Goal: Transaction & Acquisition: Purchase product/service

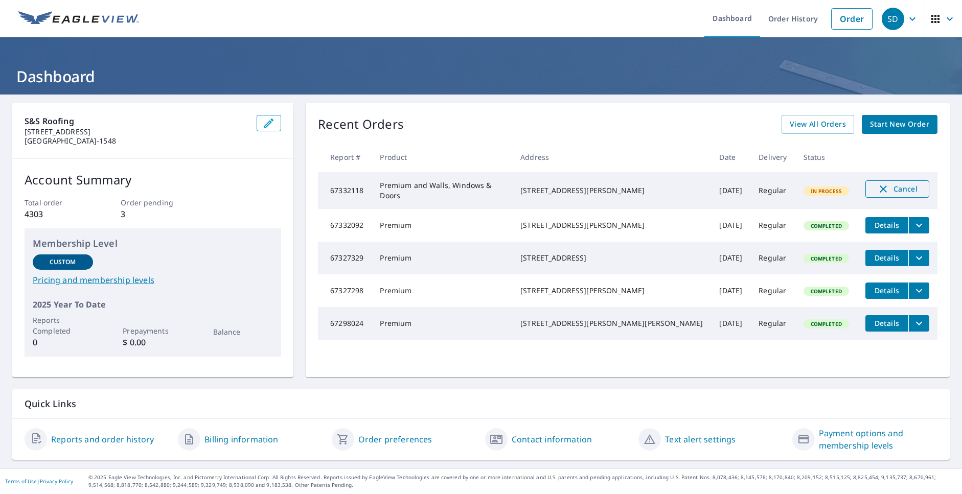
click at [876, 192] on span "Cancel" at bounding box center [897, 189] width 42 height 12
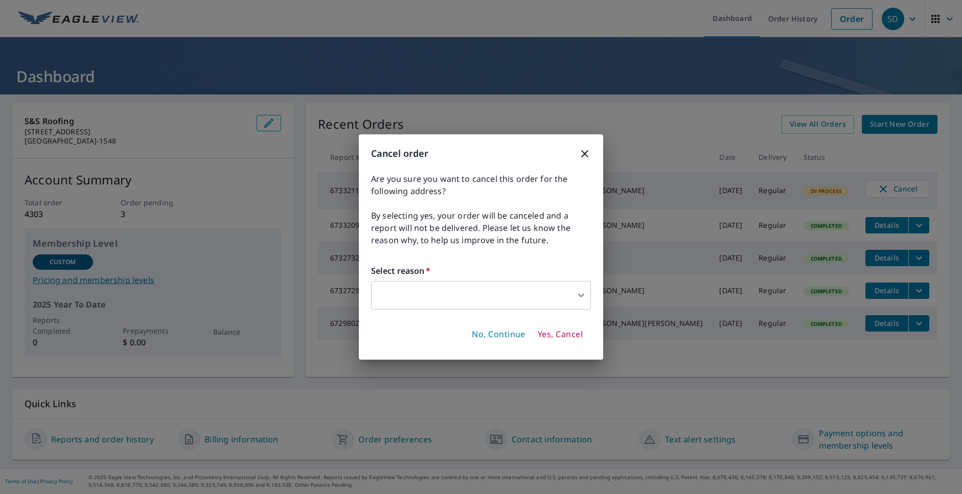
click at [554, 335] on span "Yes, Cancel" at bounding box center [560, 334] width 45 height 11
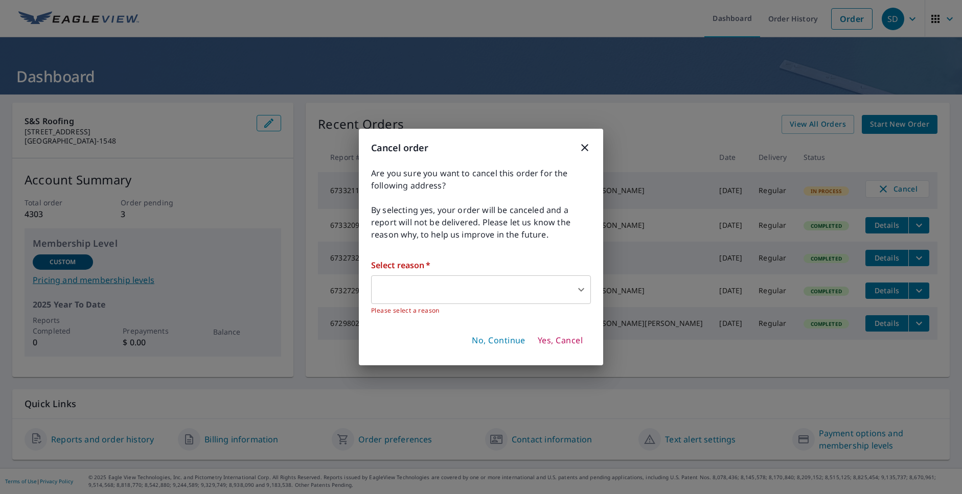
click at [392, 284] on body "SD SD Dashboard Order History Order SD Dashboard S&S Roofing 104 S West Ave Arl…" at bounding box center [481, 247] width 962 height 494
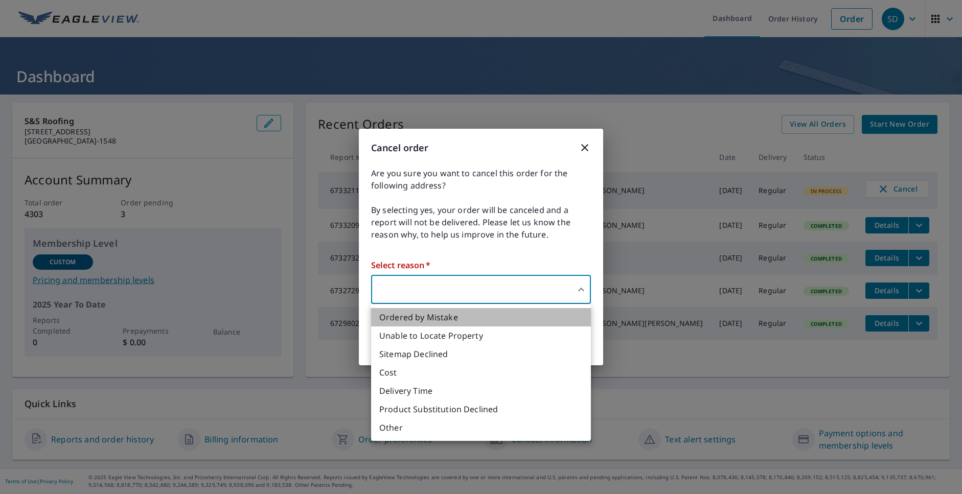
click at [427, 316] on li "Ordered by Mistake" at bounding box center [481, 317] width 220 height 18
type input "30"
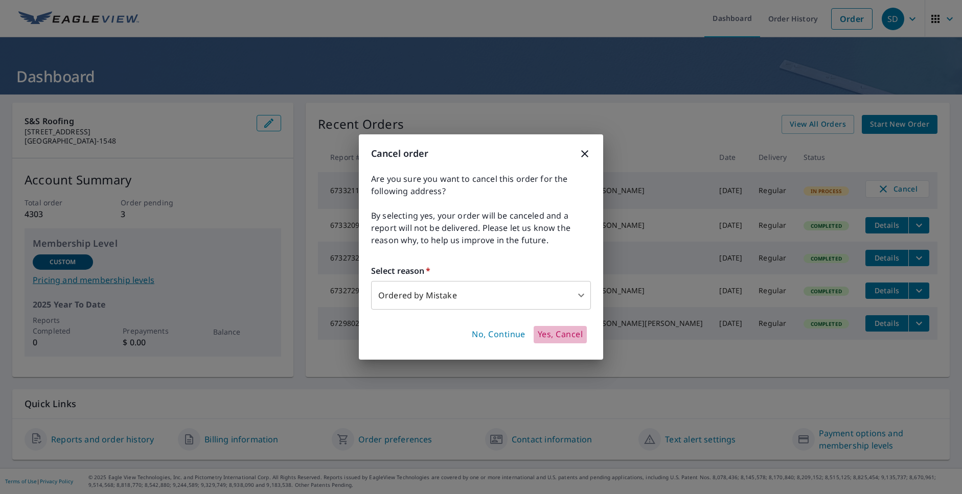
click at [568, 338] on span "Yes, Cancel" at bounding box center [560, 334] width 45 height 11
click at [582, 150] on icon "button" at bounding box center [584, 153] width 12 height 12
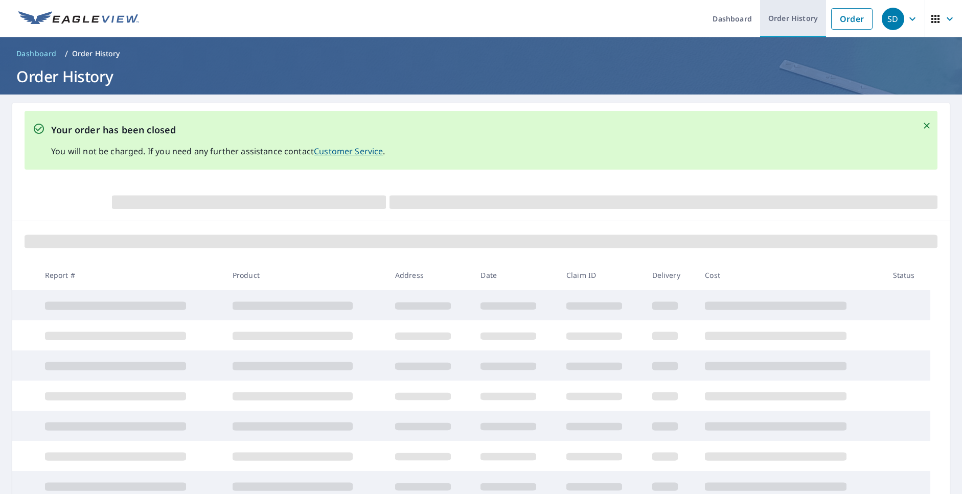
click at [785, 21] on link "Order History" at bounding box center [793, 18] width 66 height 37
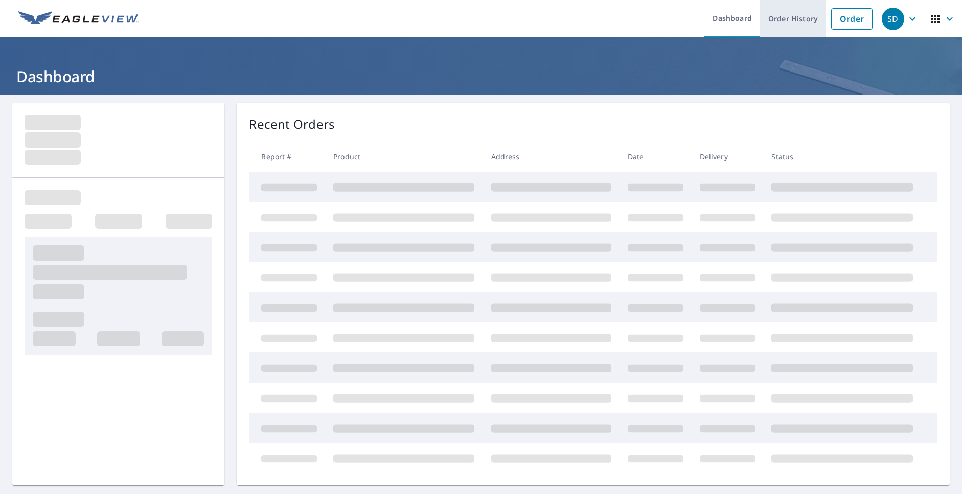
click at [778, 15] on link "Order History" at bounding box center [793, 18] width 66 height 37
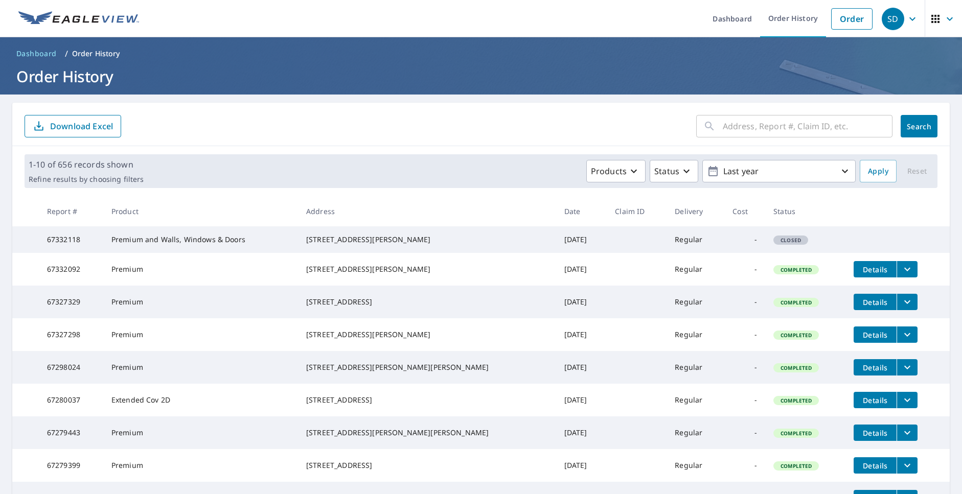
click at [901, 275] on icon "filesDropdownBtn-67332092" at bounding box center [907, 269] width 12 height 12
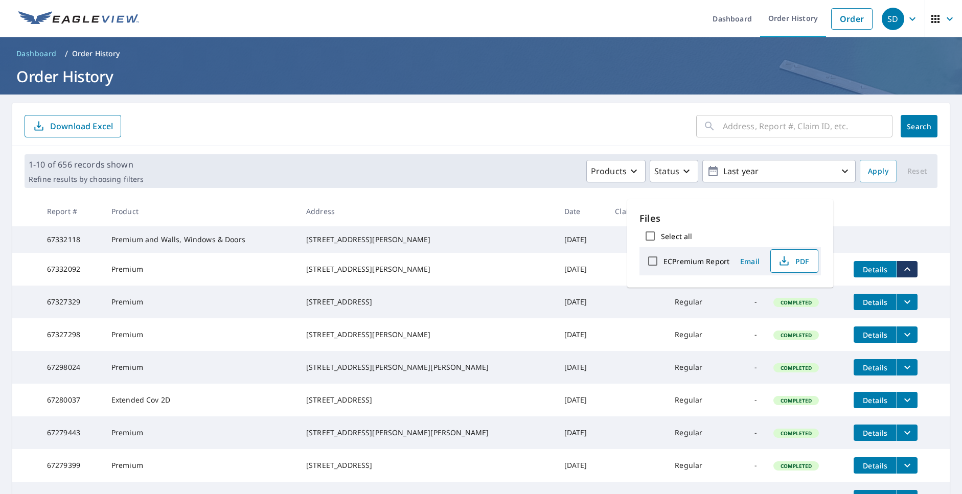
click at [795, 262] on span "PDF" at bounding box center [793, 261] width 33 height 12
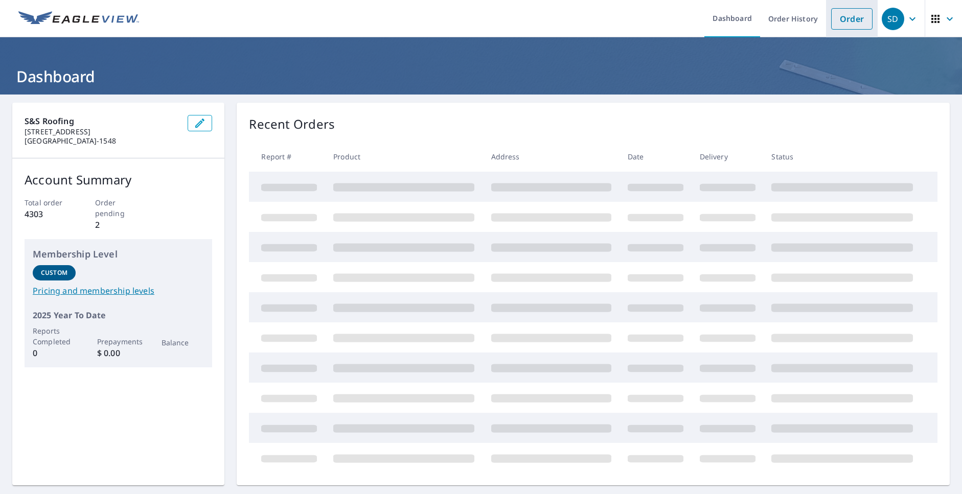
click at [852, 17] on link "Order" at bounding box center [851, 18] width 41 height 21
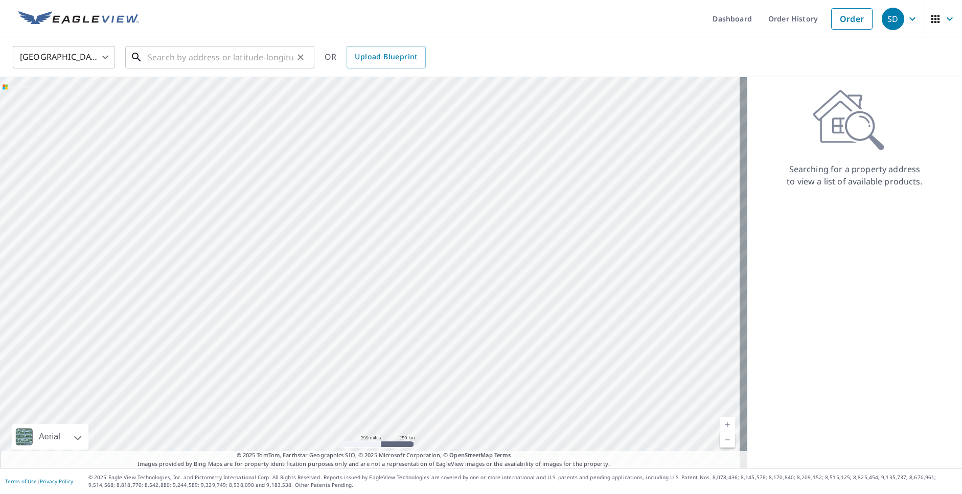
click at [159, 60] on input "text" at bounding box center [221, 57] width 146 height 29
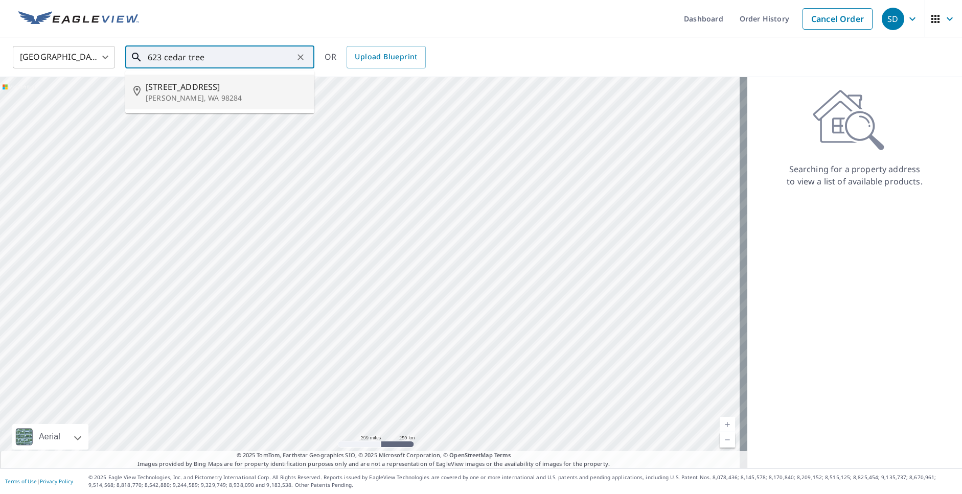
click at [184, 93] on p "[PERSON_NAME], WA 98284" at bounding box center [226, 98] width 160 height 10
type input "[STREET_ADDRESS][PERSON_NAME]"
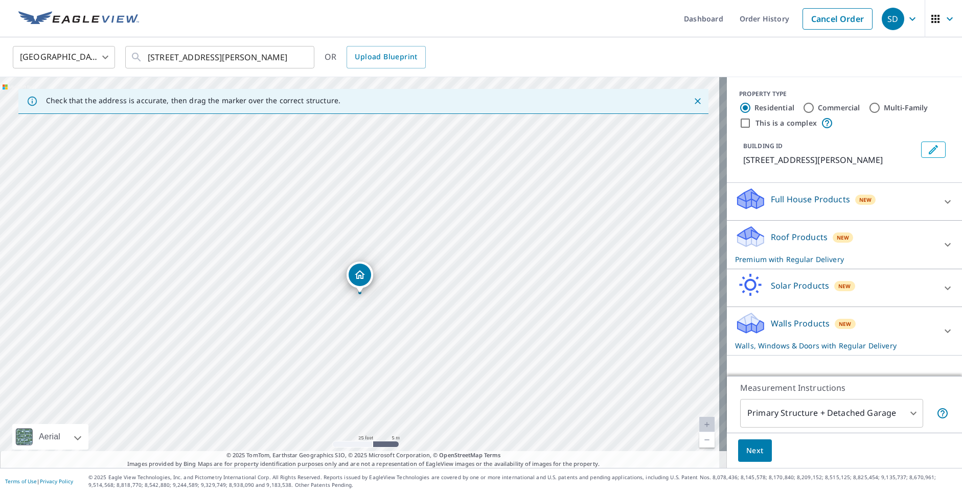
drag, startPoint x: 359, startPoint y: 290, endPoint x: 361, endPoint y: 277, distance: 13.0
click at [941, 337] on icon at bounding box center [947, 331] width 12 height 12
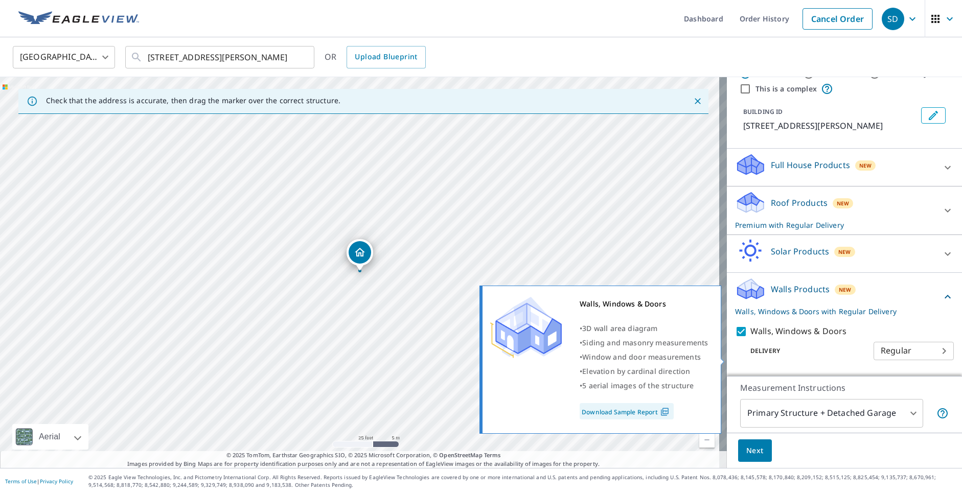
scroll to position [51, 0]
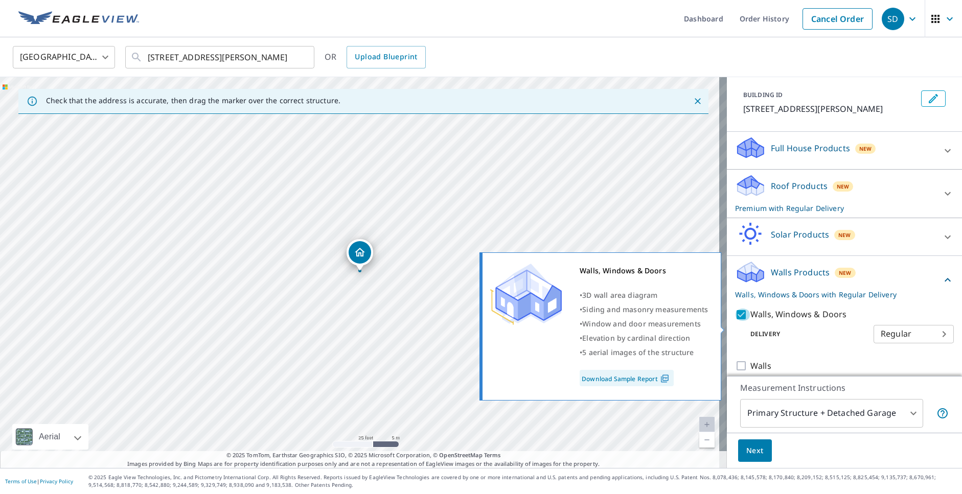
drag, startPoint x: 730, startPoint y: 326, endPoint x: 763, endPoint y: 327, distance: 33.2
click at [735, 321] on input "Walls, Windows & Doors" at bounding box center [742, 315] width 15 height 12
checkbox input "false"
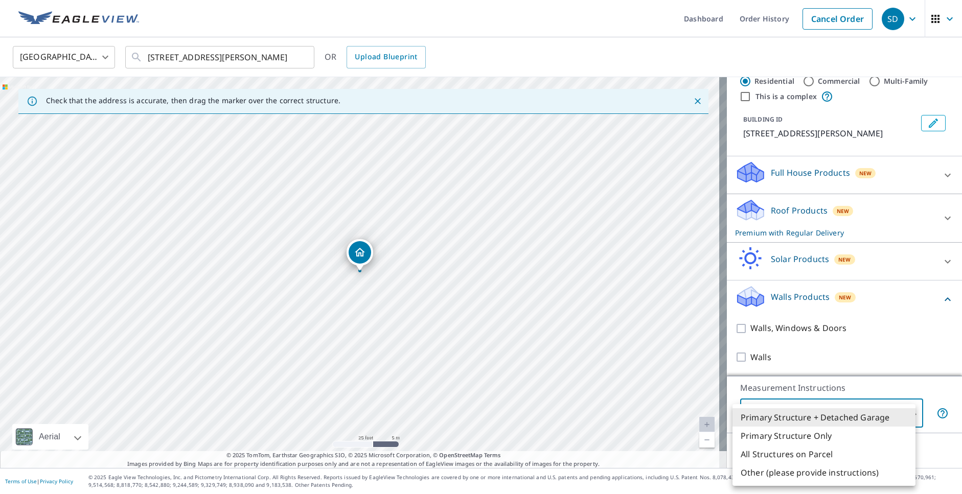
click at [801, 410] on body "SD SD Dashboard Order History Cancel Order SD [GEOGRAPHIC_DATA] [GEOGRAPHIC_DAT…" at bounding box center [481, 247] width 962 height 494
click at [791, 439] on li "Primary Structure Only" at bounding box center [823, 436] width 183 height 18
type input "2"
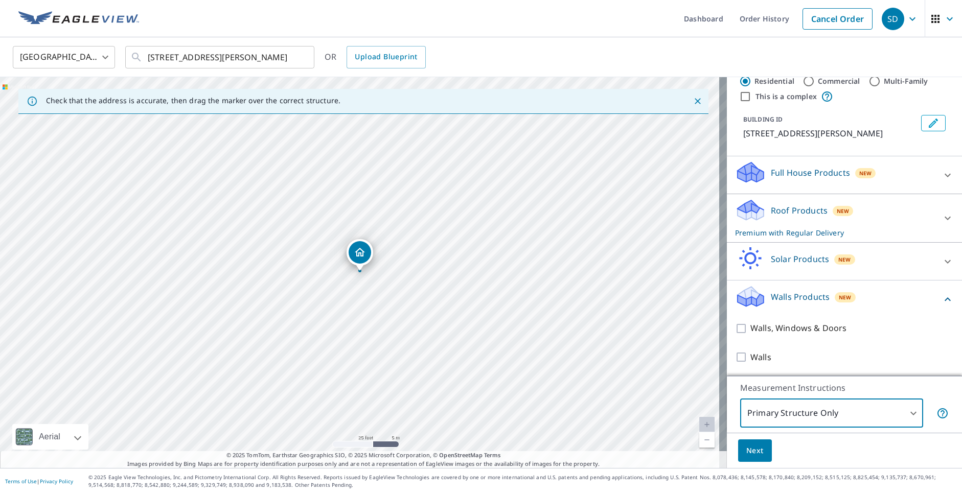
click at [748, 450] on span "Next" at bounding box center [754, 451] width 17 height 13
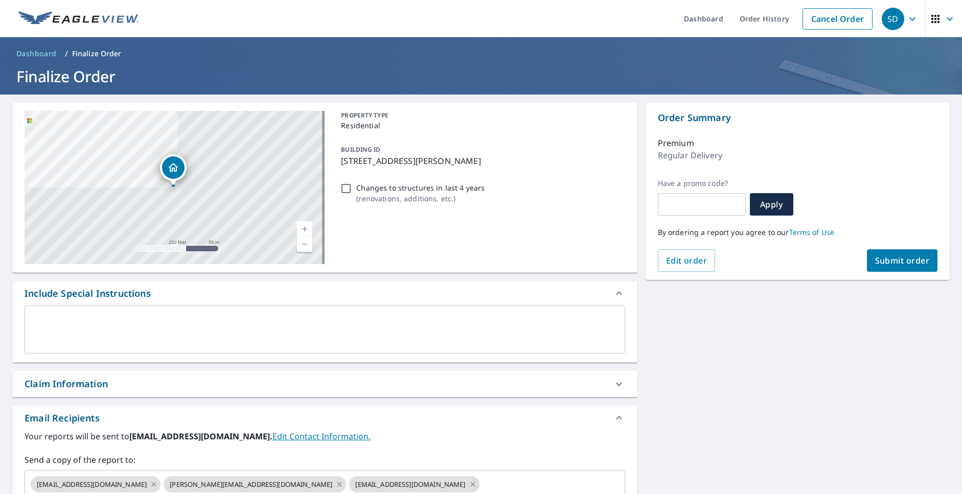
click at [891, 265] on span "Submit order" at bounding box center [902, 260] width 55 height 11
